Goal: Transaction & Acquisition: Obtain resource

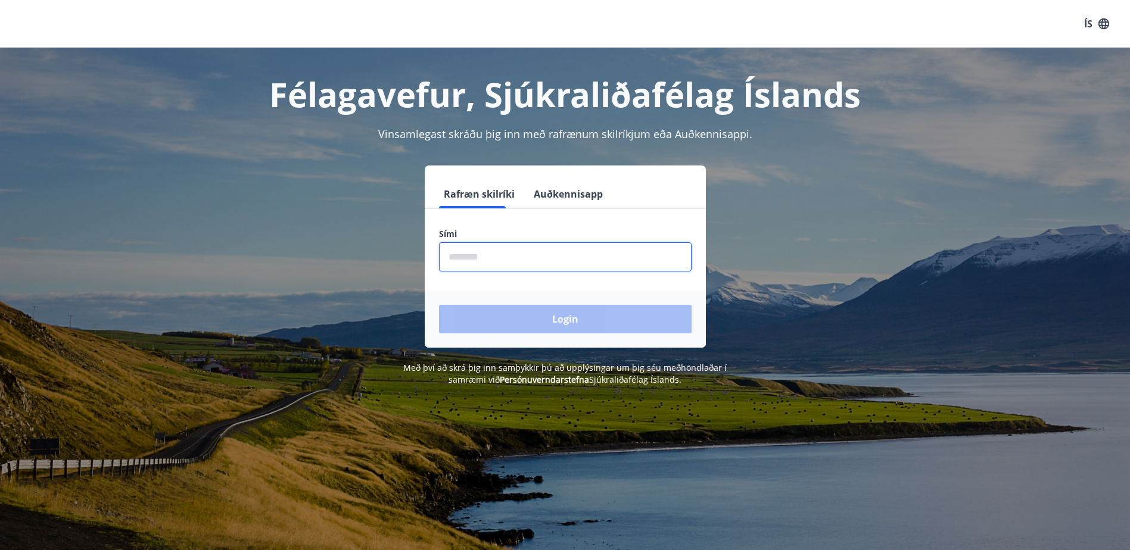
click at [491, 258] on input "phone" at bounding box center [565, 256] width 253 height 29
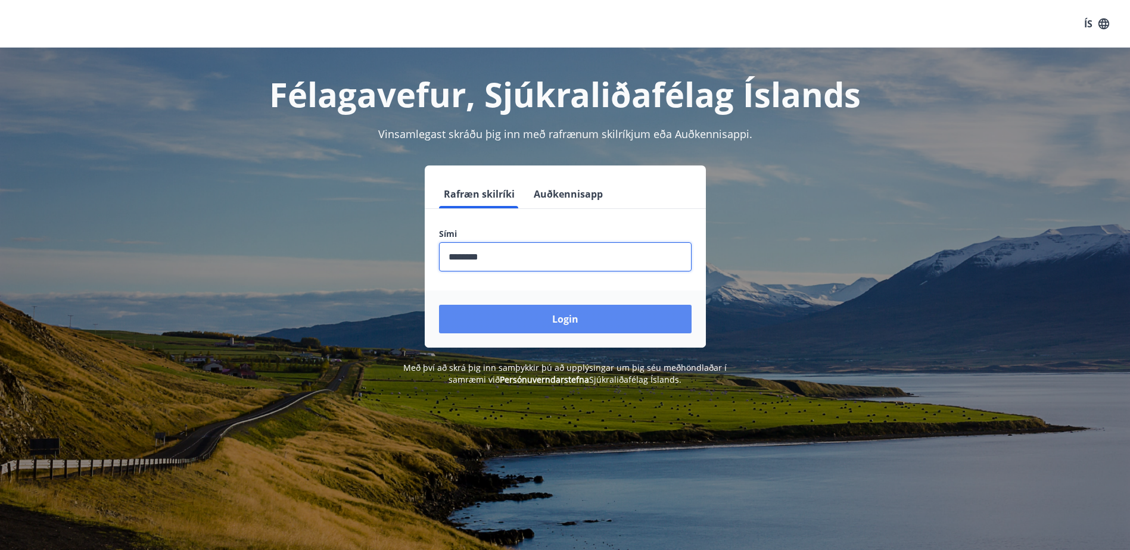
type input "********"
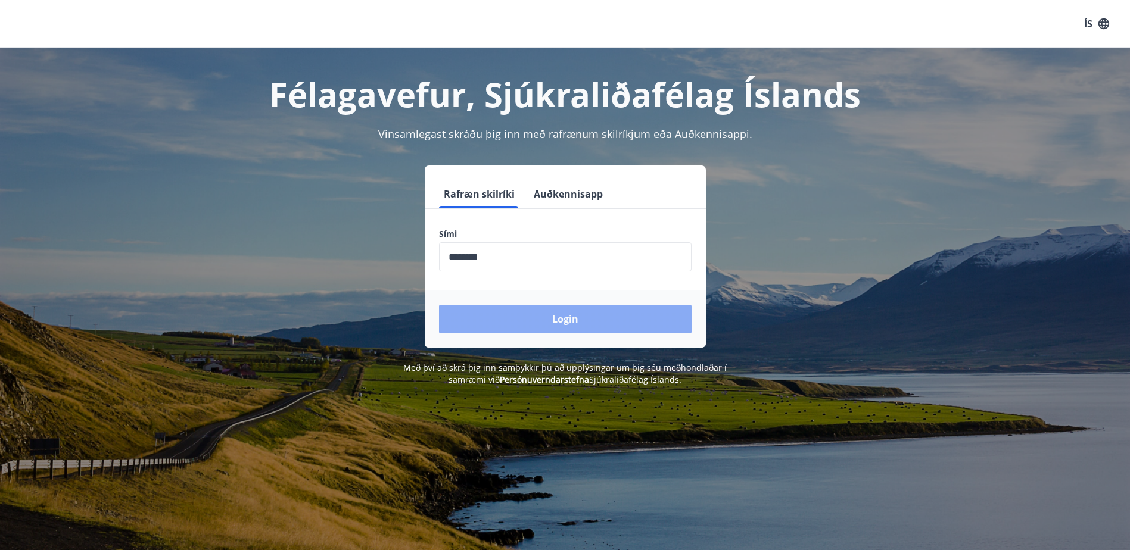
click at [560, 320] on button "Login" at bounding box center [565, 319] width 253 height 29
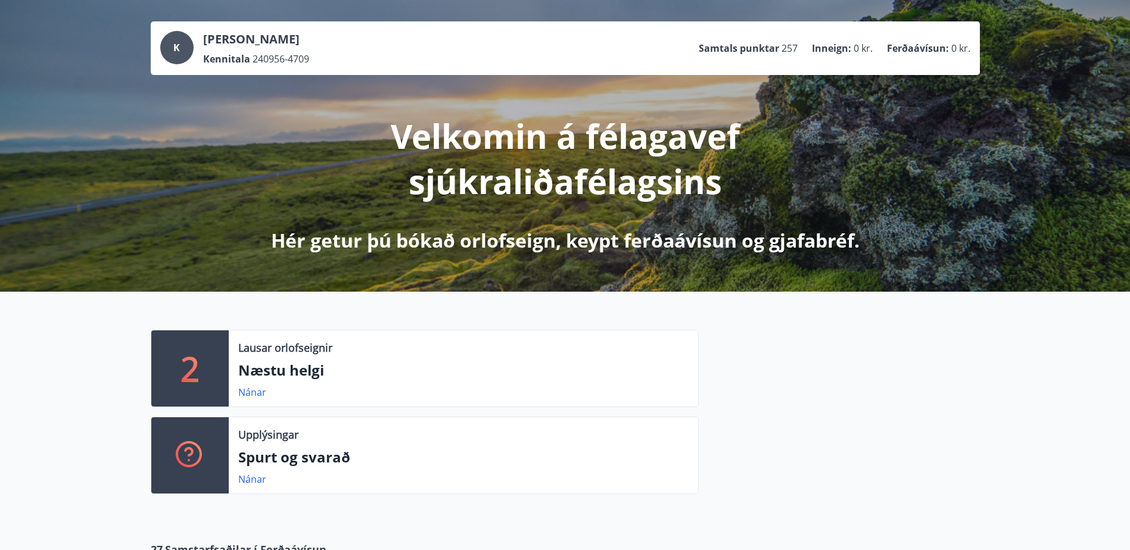
scroll to position [119, 0]
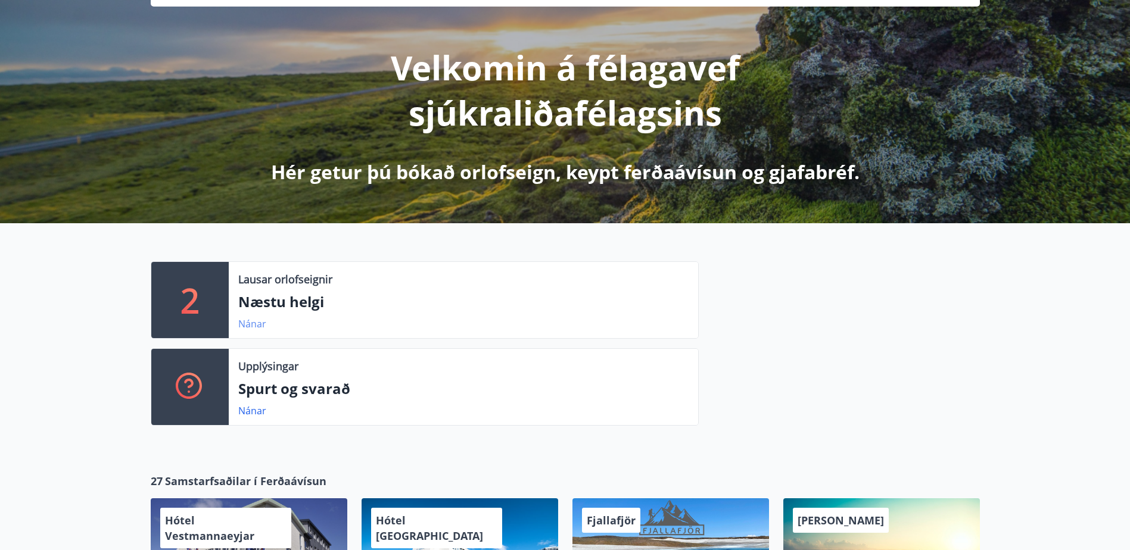
click at [244, 321] on link "Nánar" at bounding box center [252, 323] width 28 height 13
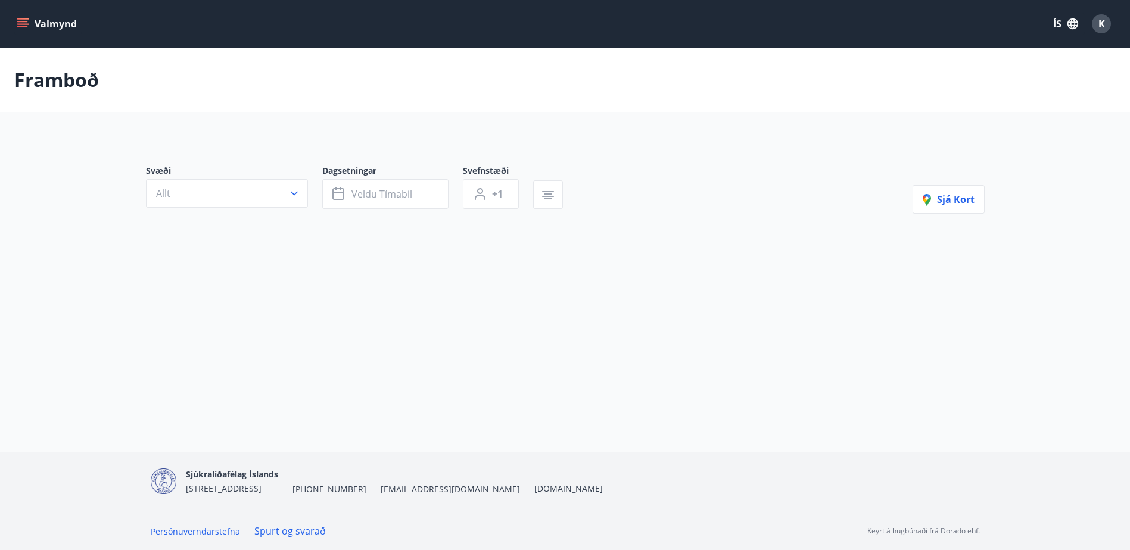
type input "*"
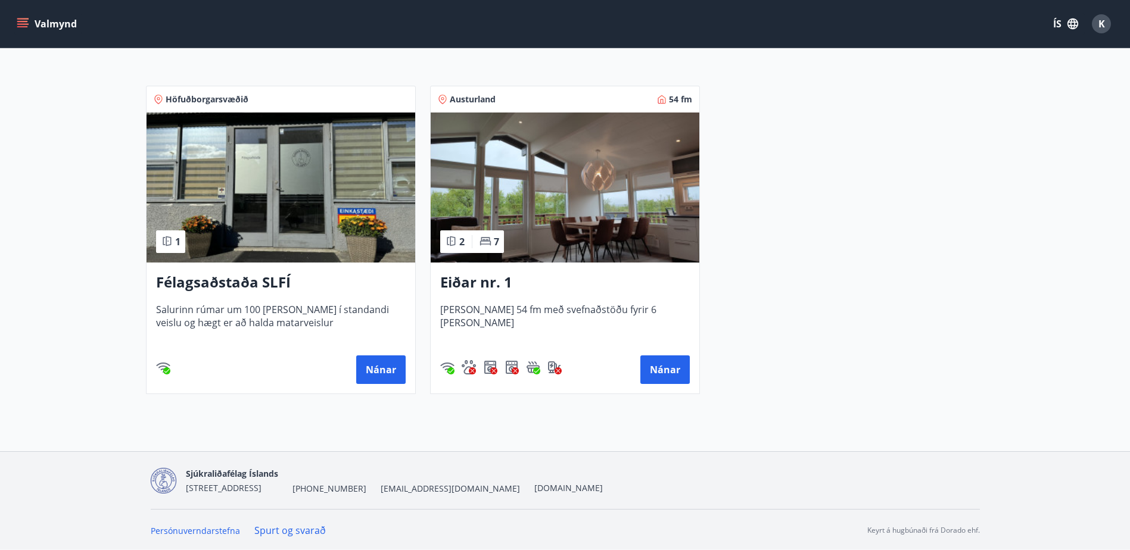
scroll to position [217, 0]
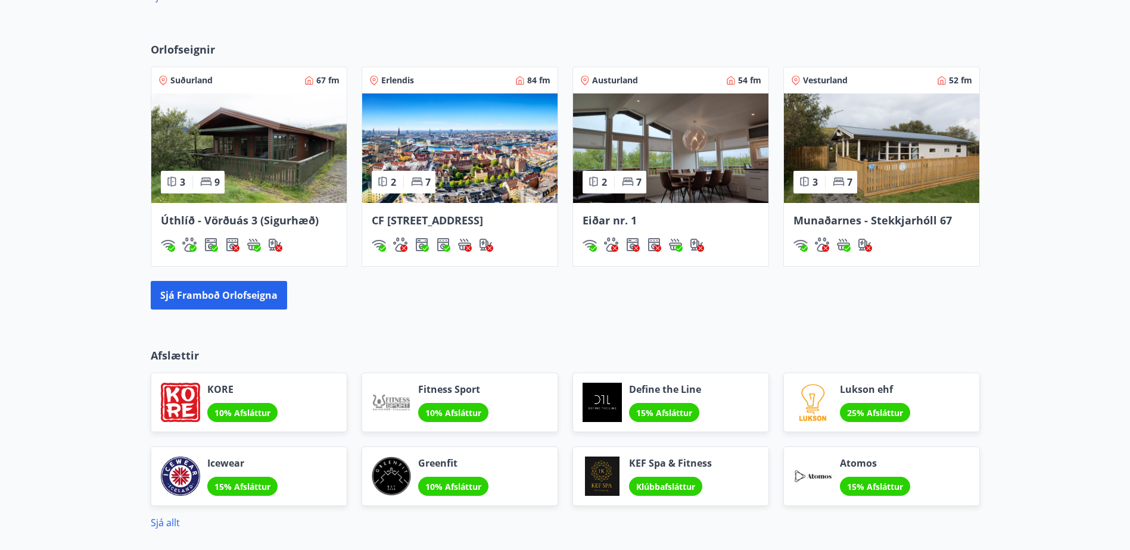
scroll to position [924, 0]
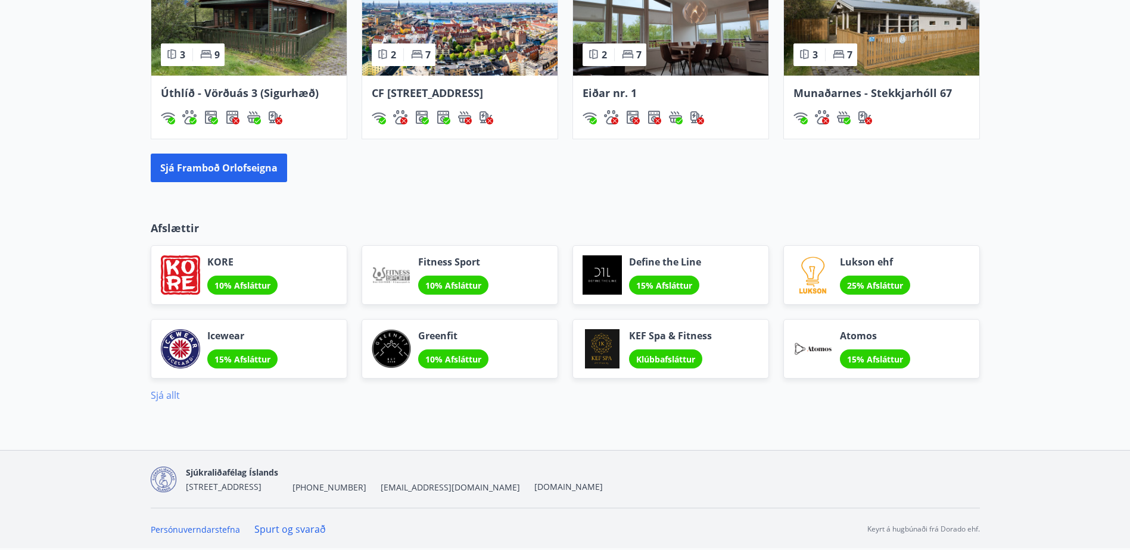
click at [161, 398] on link "Sjá allt" at bounding box center [165, 395] width 29 height 13
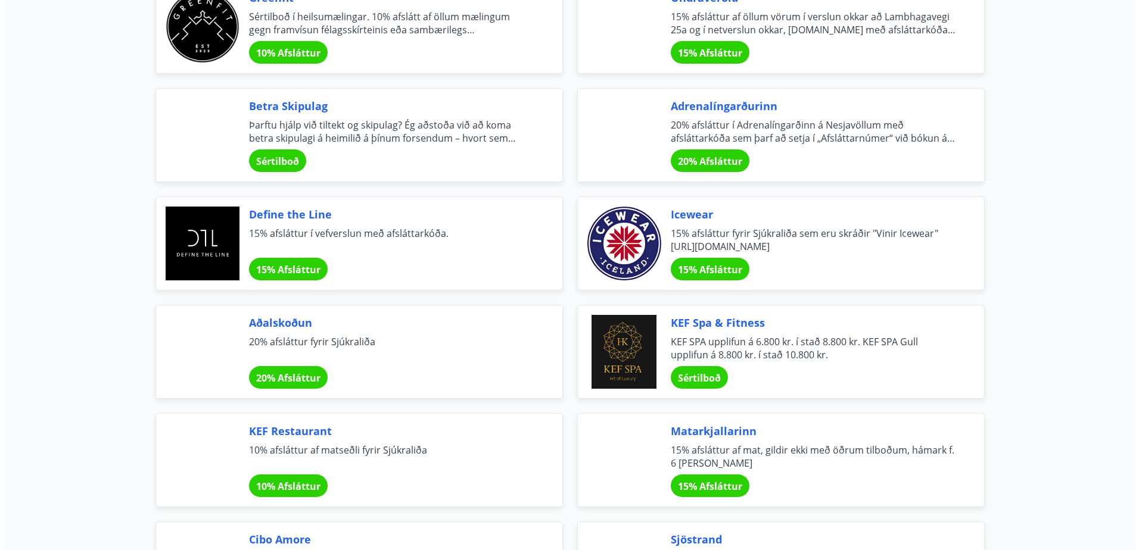
scroll to position [1549, 0]
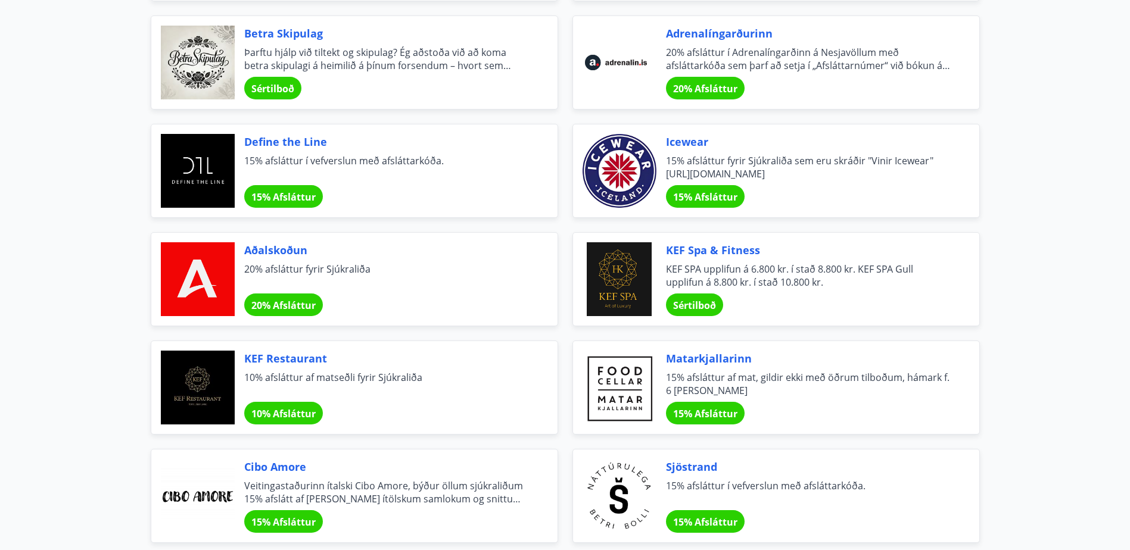
click at [705, 300] on span "Sértilboð" at bounding box center [694, 305] width 43 height 13
